Goal: Information Seeking & Learning: Learn about a topic

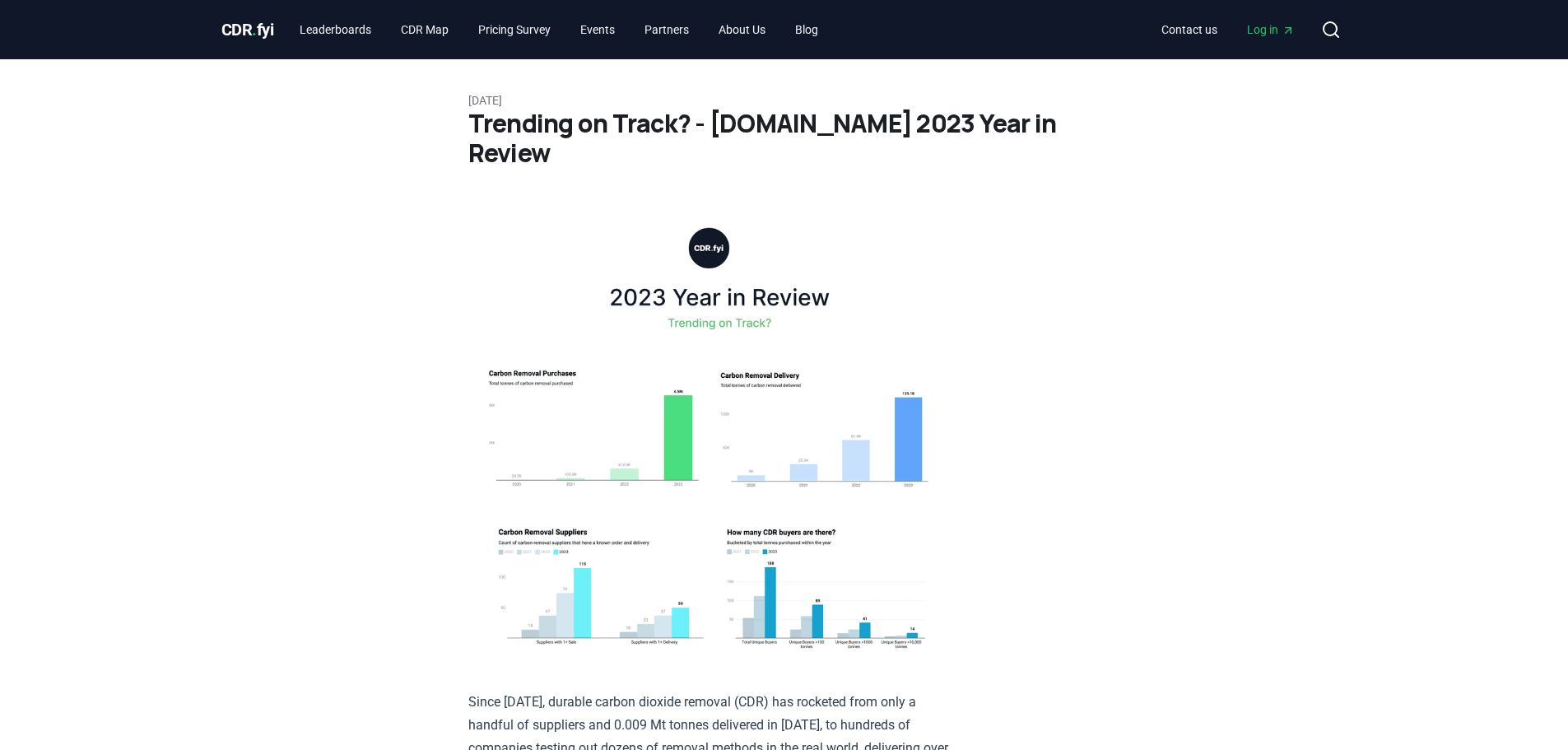
scroll to position [494, 0]
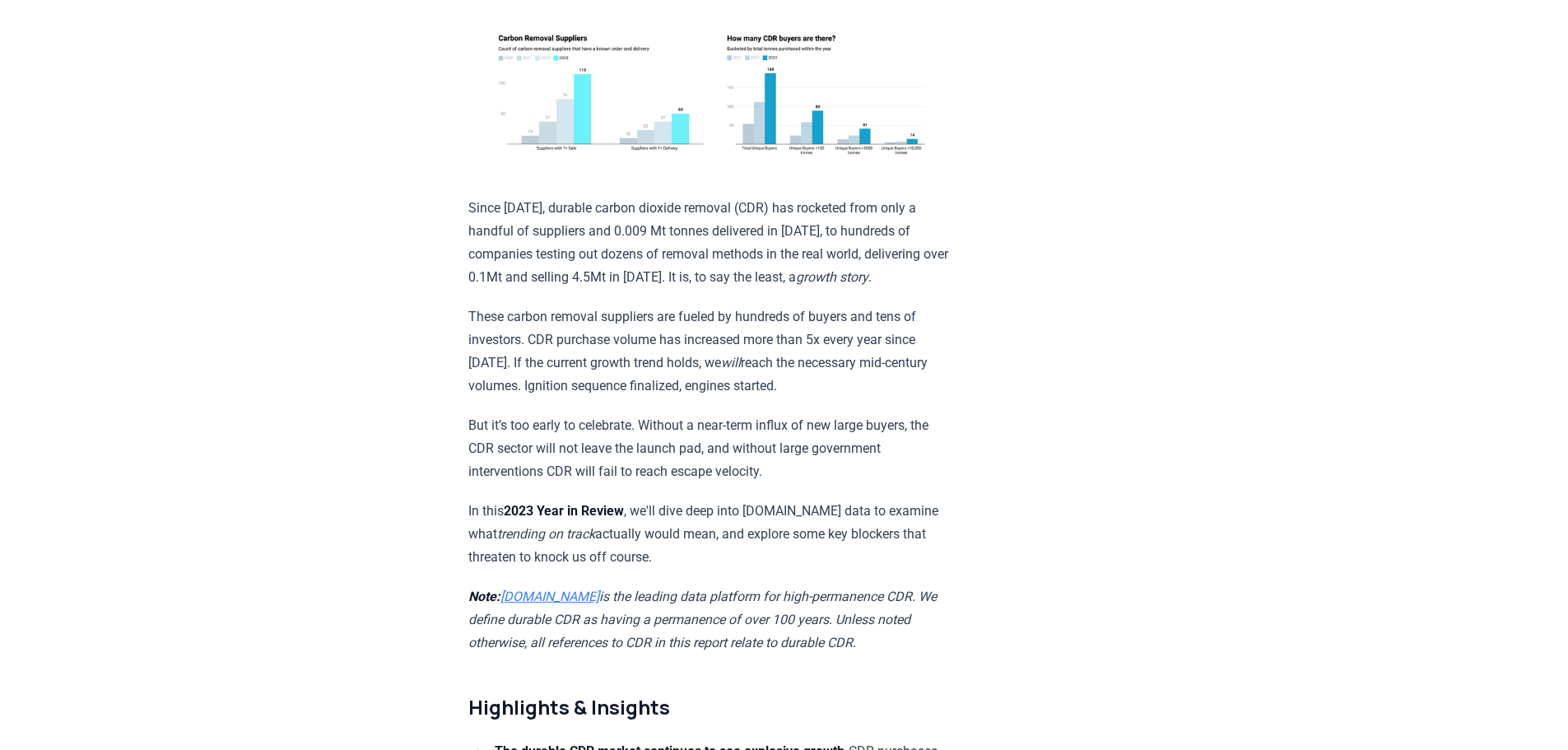
drag, startPoint x: 468, startPoint y: 162, endPoint x: 842, endPoint y: 607, distance: 581.3
copy div "Since 2021, durable carbon dioxide removal (CDR) has rocketed from only a handf…"
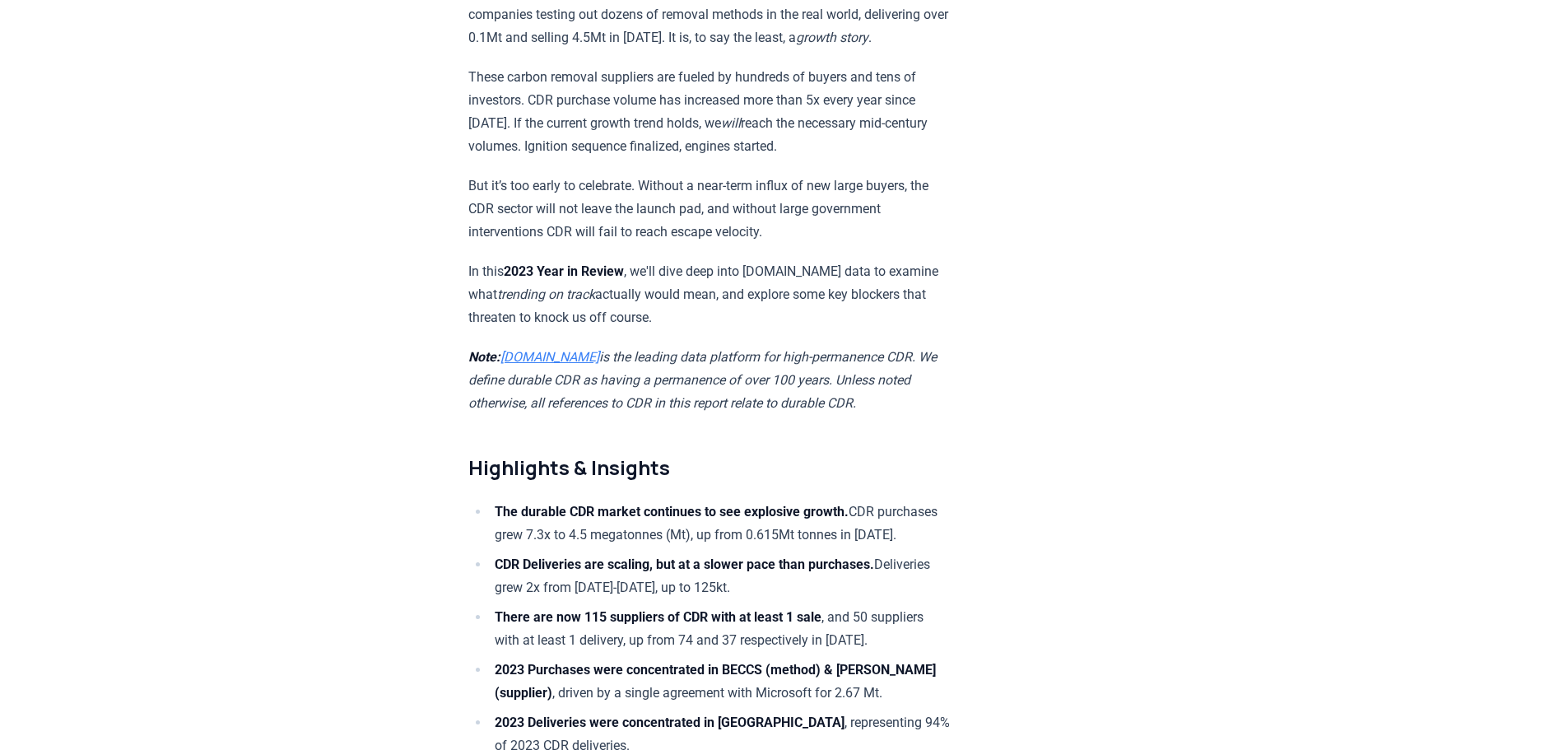
scroll to position [906, 0]
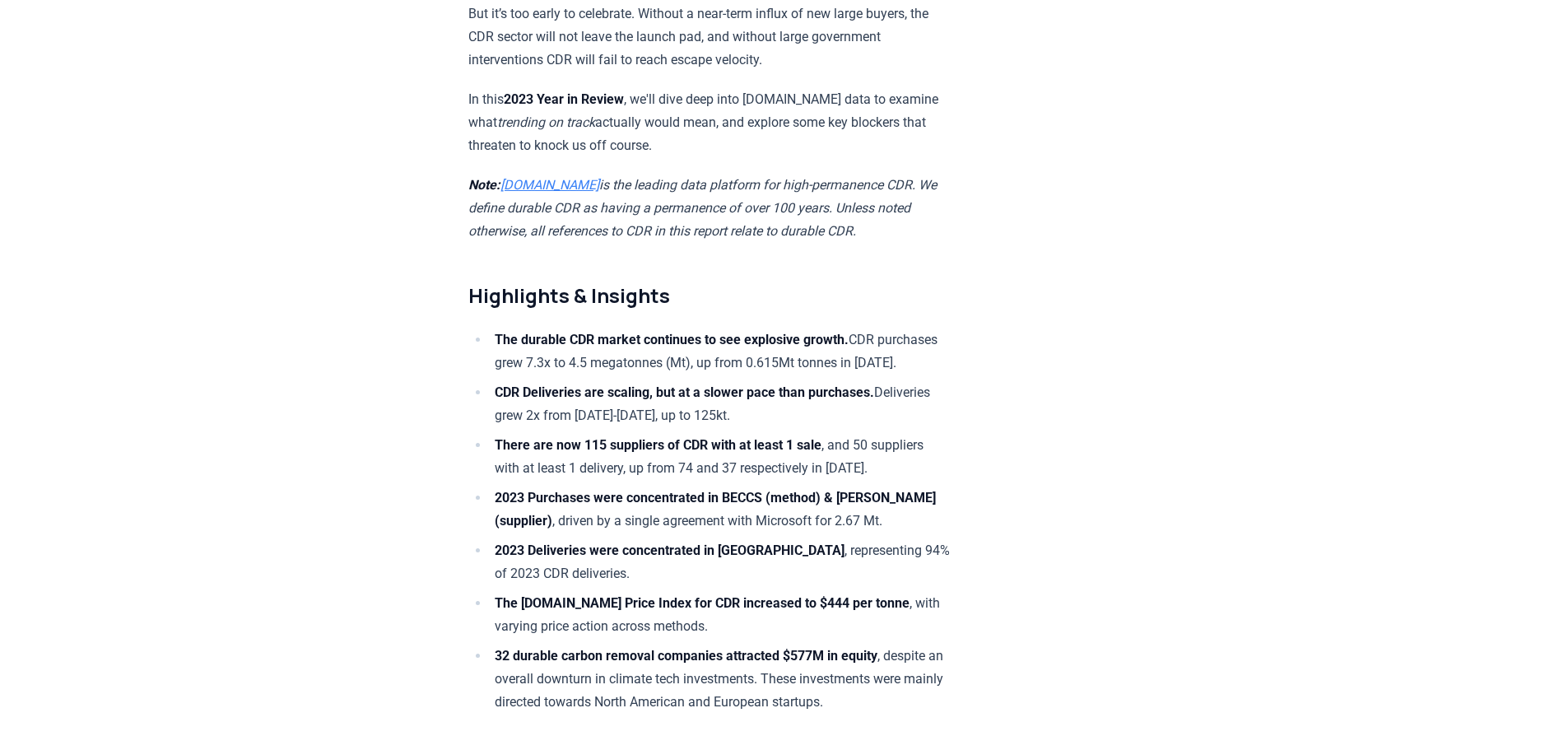
click at [501, 282] on h2 "Highlights & Insights" at bounding box center [709, 295] width 482 height 26
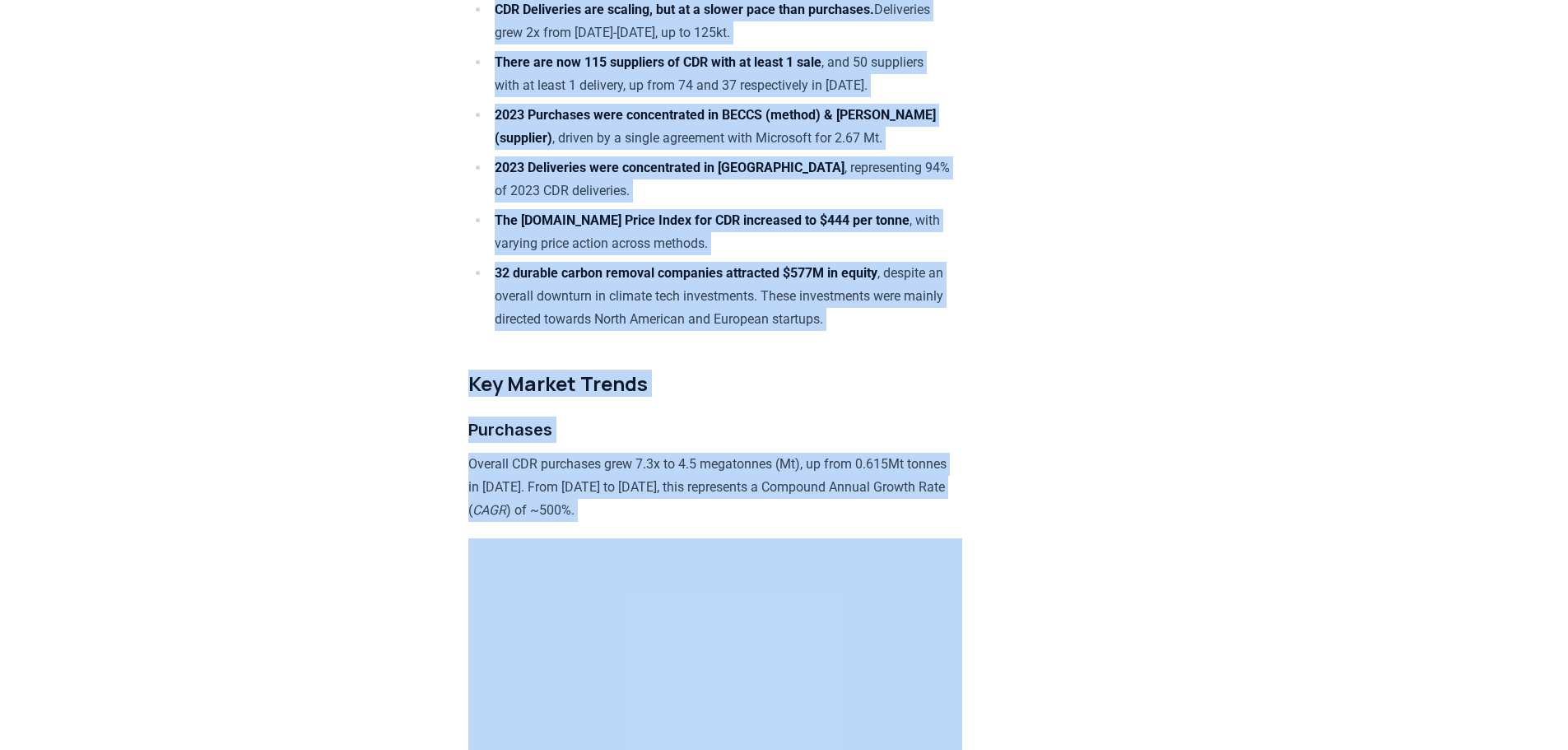
scroll to position [1438, 0]
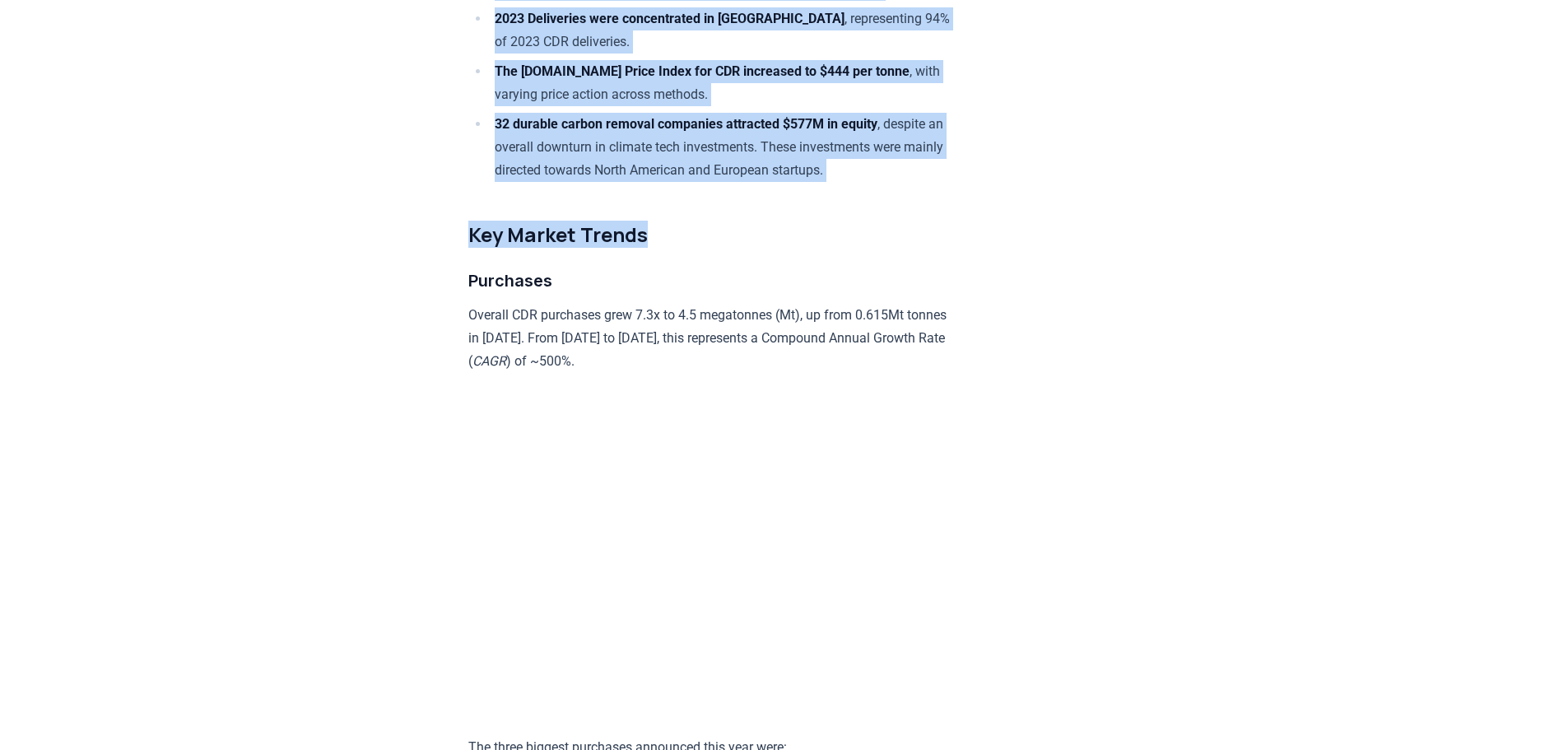
drag, startPoint x: 470, startPoint y: 262, endPoint x: 727, endPoint y: 196, distance: 265.3
copy div "Highlights & Insights The durable CDR market continues to see explosive growth.…"
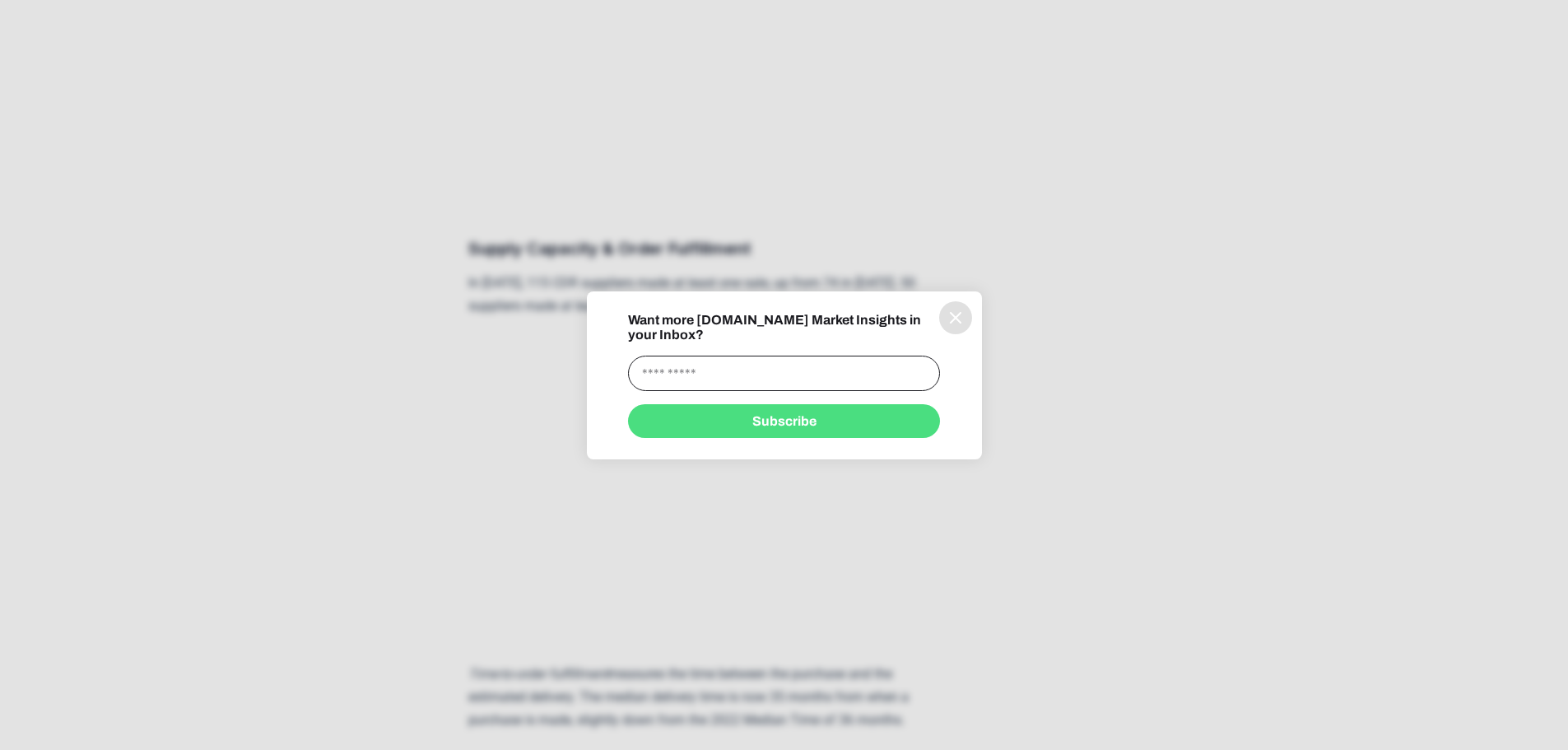
scroll to position [3128, 0]
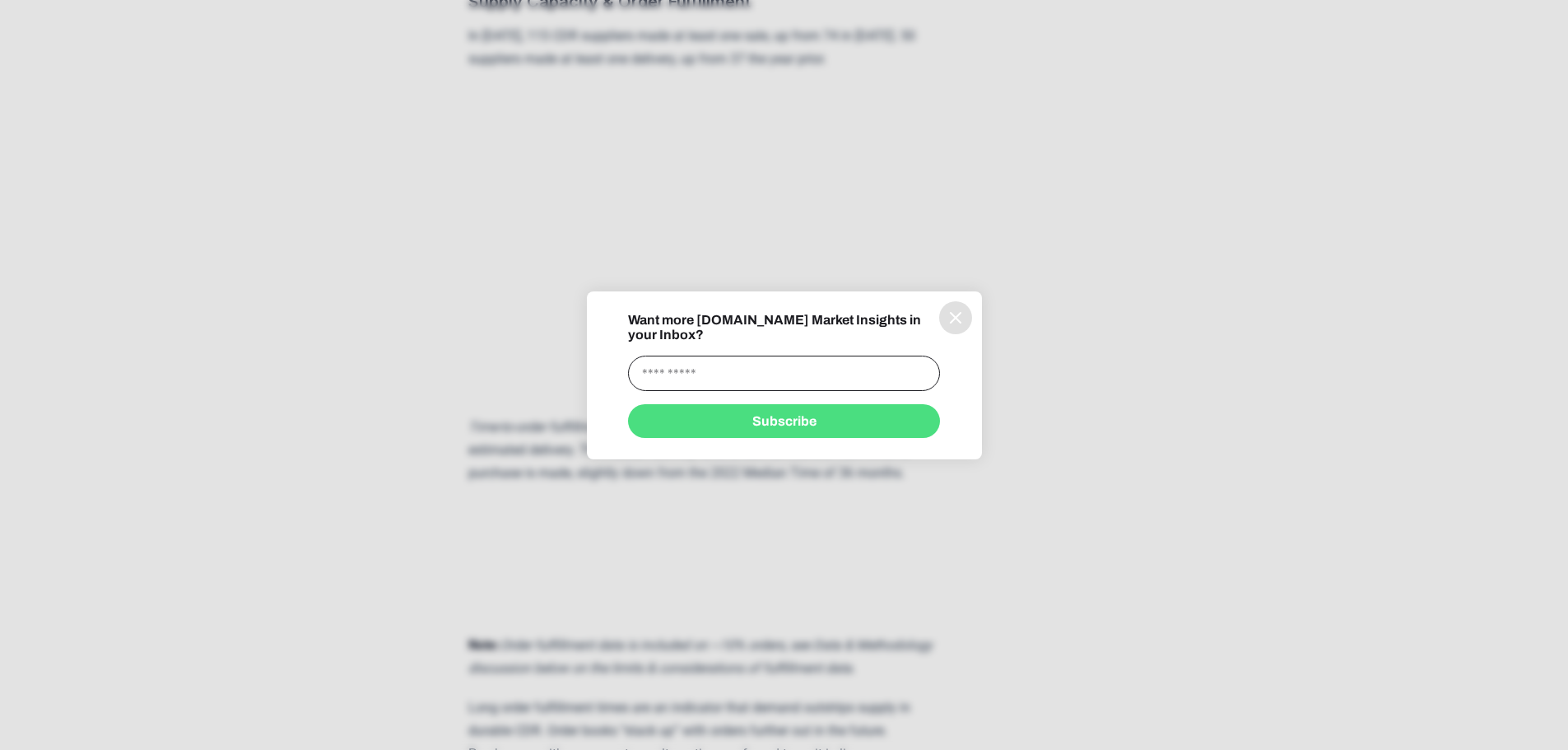
click at [939, 326] on button "information" at bounding box center [955, 317] width 33 height 33
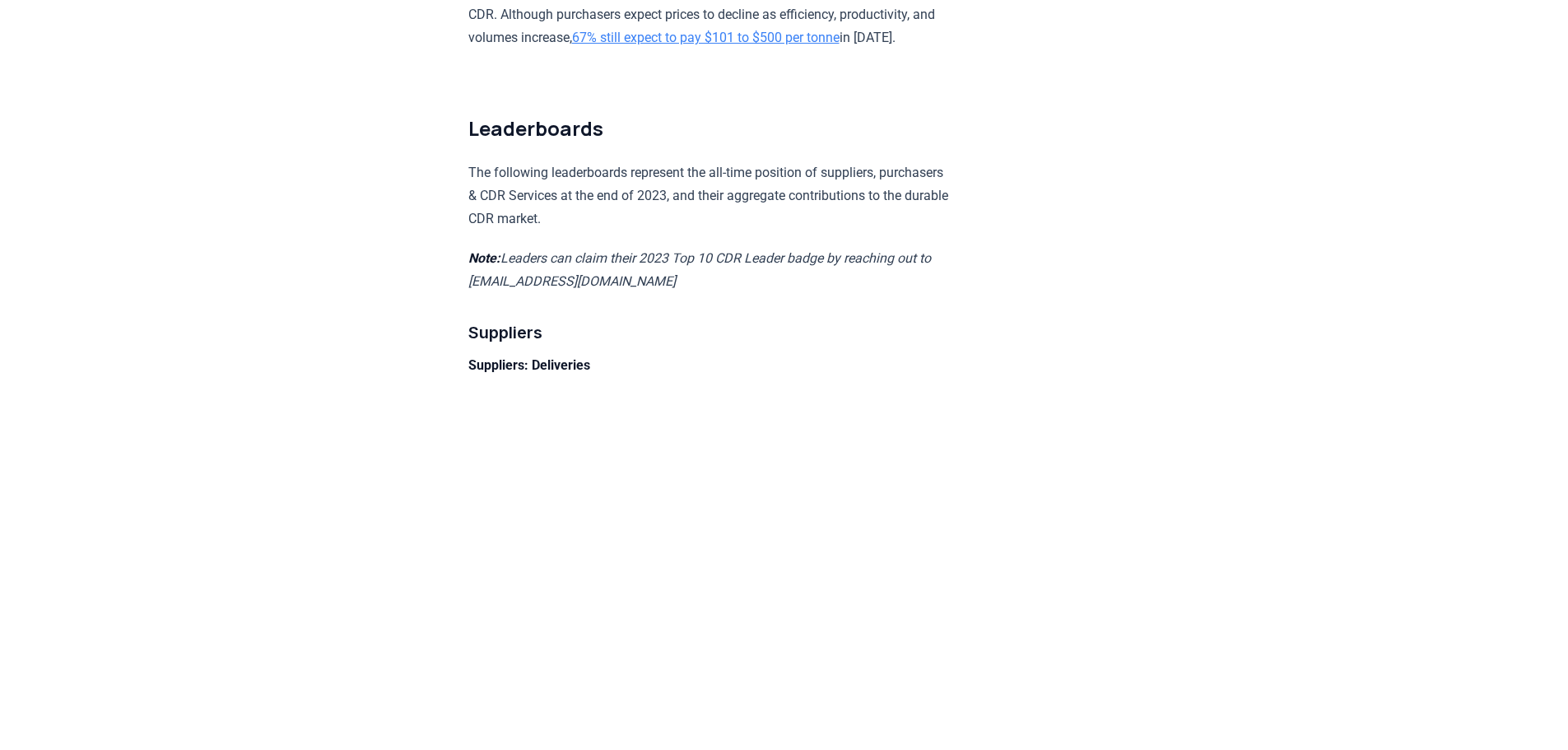
scroll to position [10371, 0]
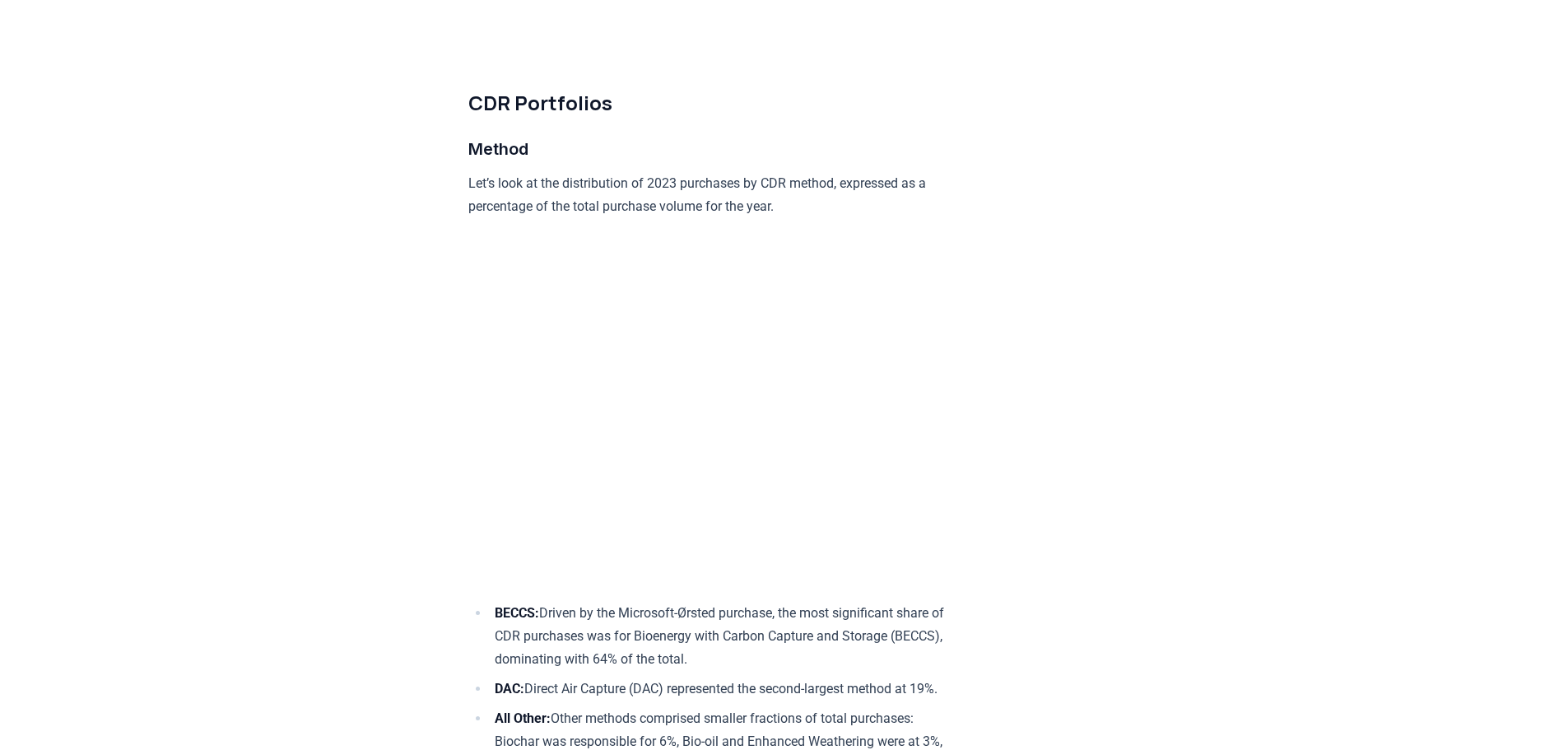
scroll to position [4362, 0]
